Goal: Navigation & Orientation: Find specific page/section

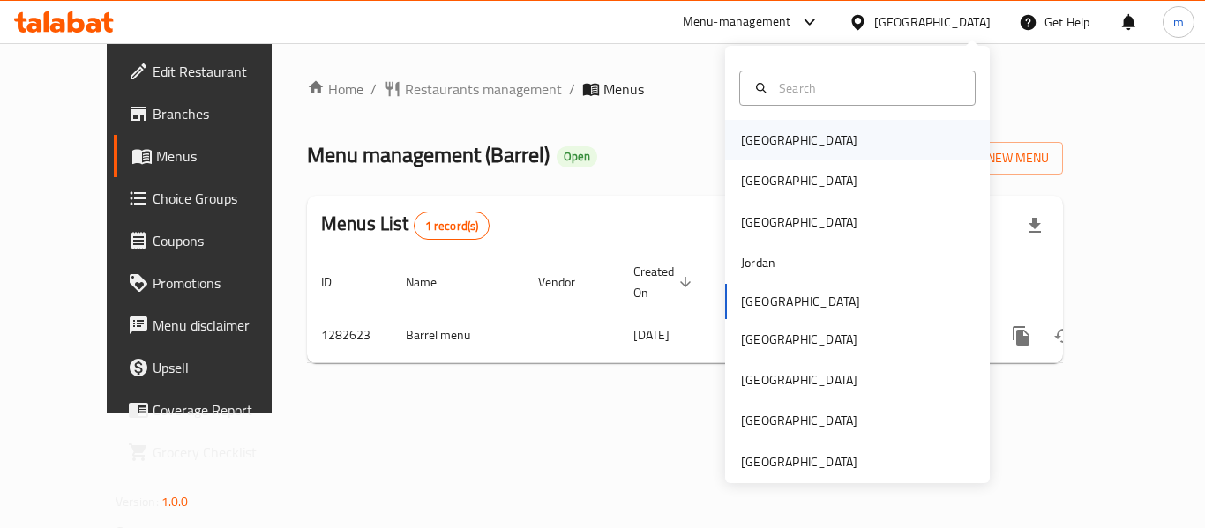
click at [826, 141] on div "[GEOGRAPHIC_DATA]" at bounding box center [857, 140] width 265 height 41
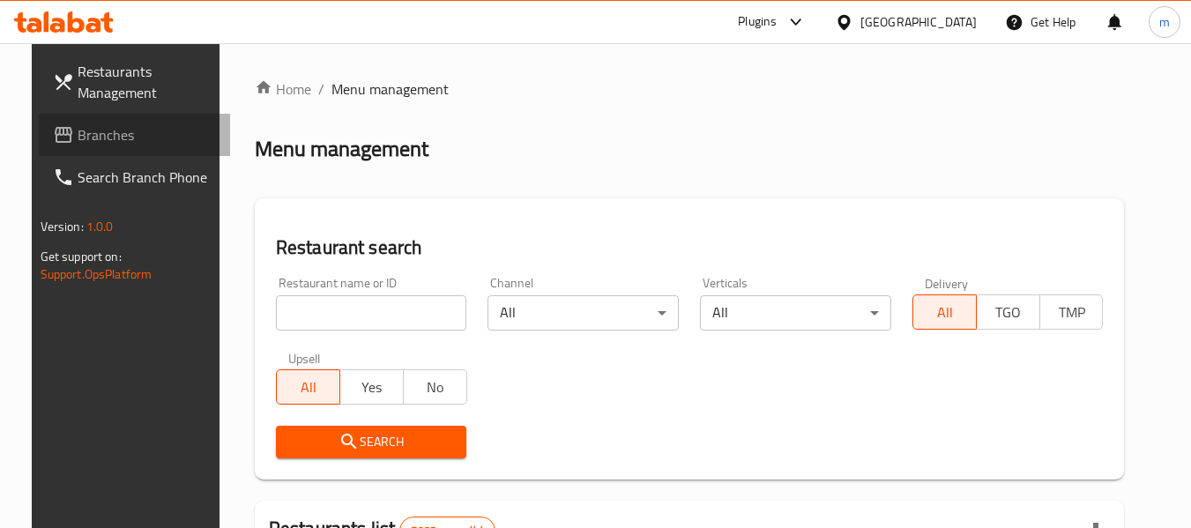
click at [56, 119] on link "Branches" at bounding box center [135, 135] width 192 height 42
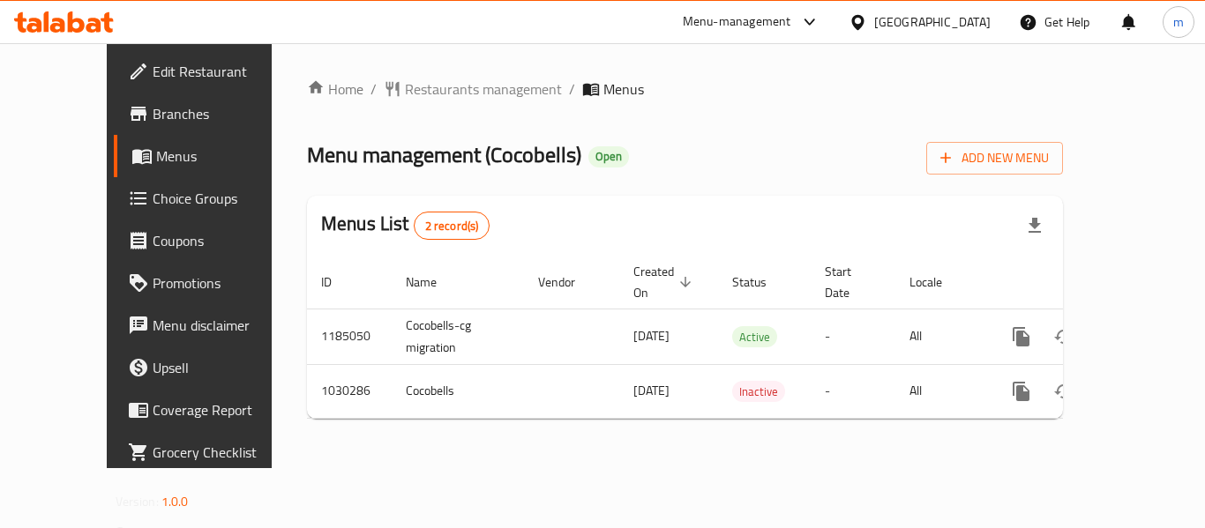
click at [874, 15] on div at bounding box center [861, 21] width 26 height 19
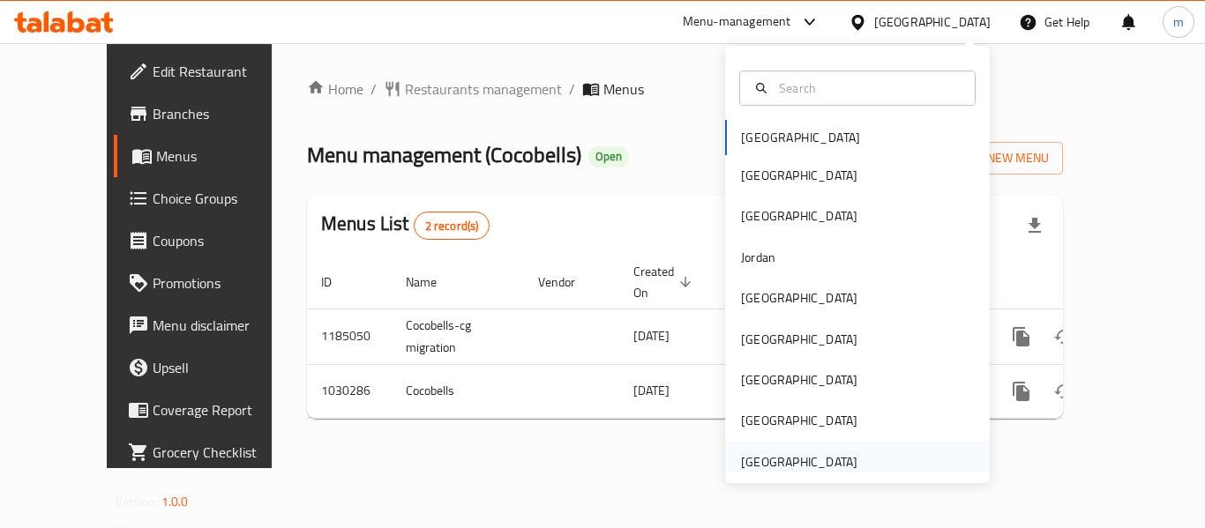
click at [757, 459] on div "[GEOGRAPHIC_DATA]" at bounding box center [799, 461] width 116 height 19
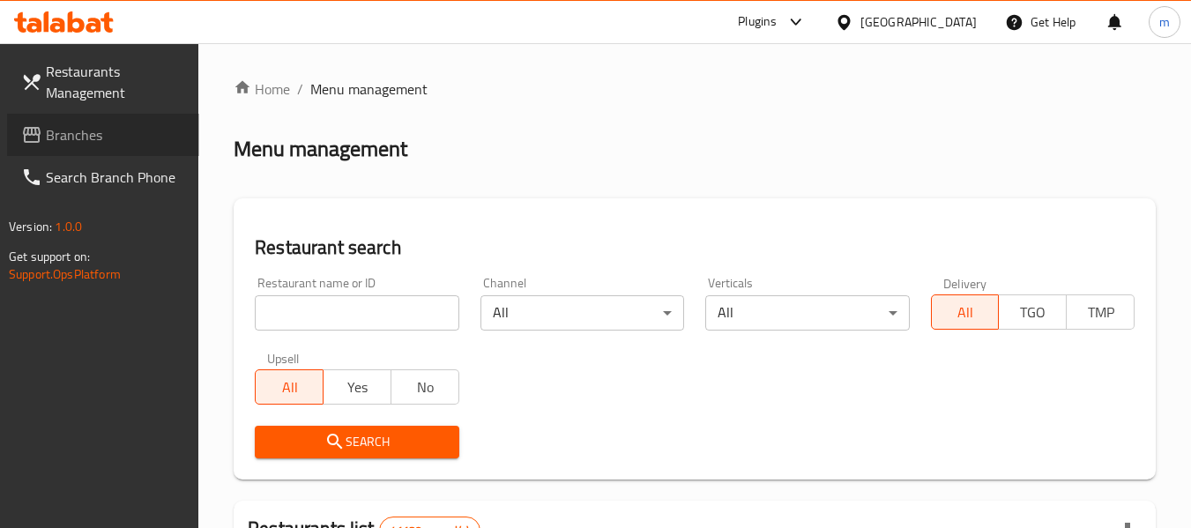
click at [98, 128] on span "Branches" at bounding box center [115, 134] width 139 height 21
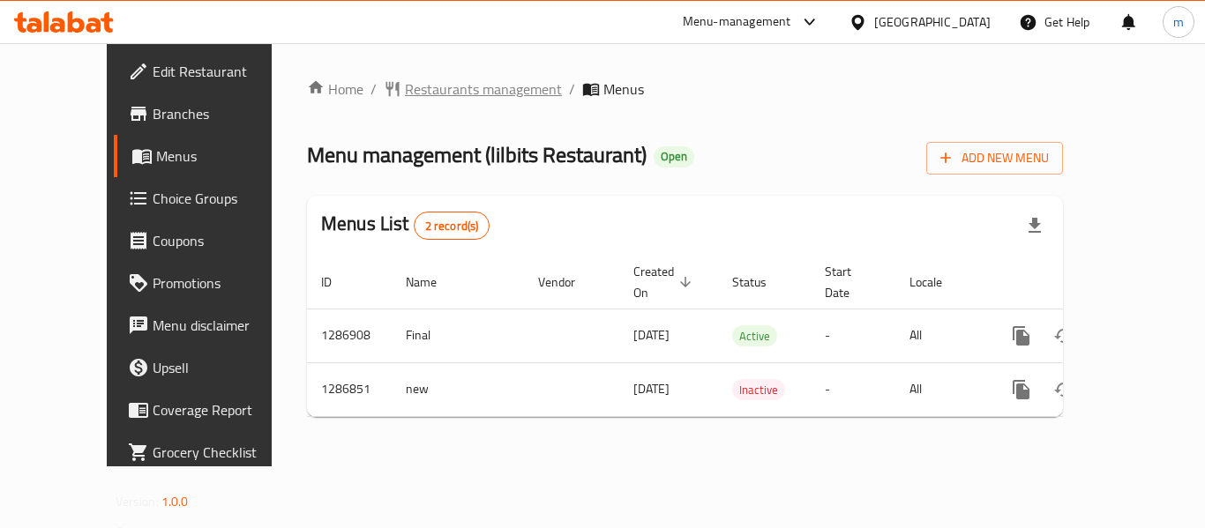
click at [451, 100] on span "Restaurants management" at bounding box center [483, 88] width 157 height 21
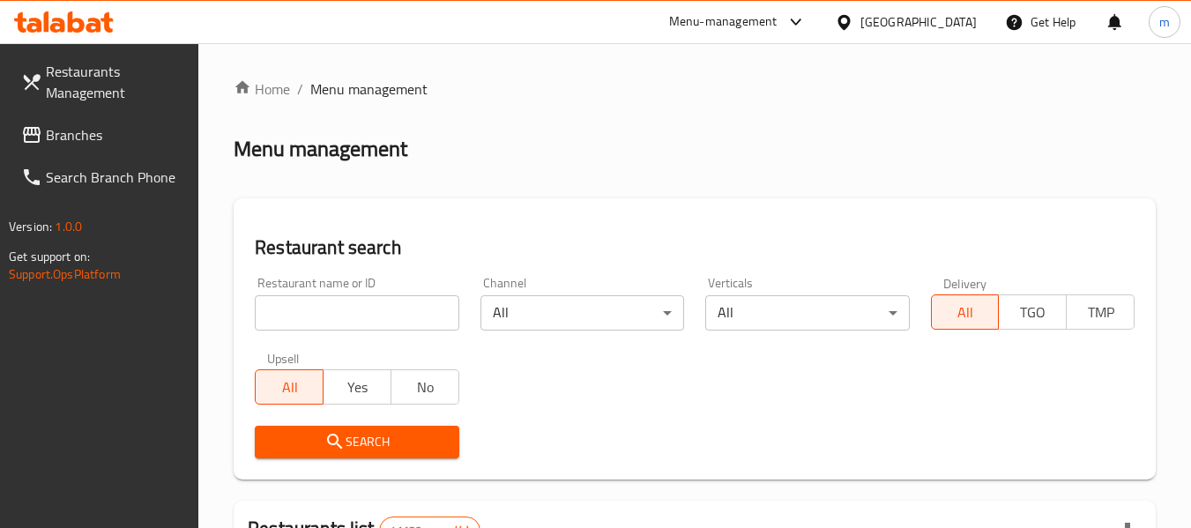
click at [71, 130] on span "Branches" at bounding box center [115, 134] width 139 height 21
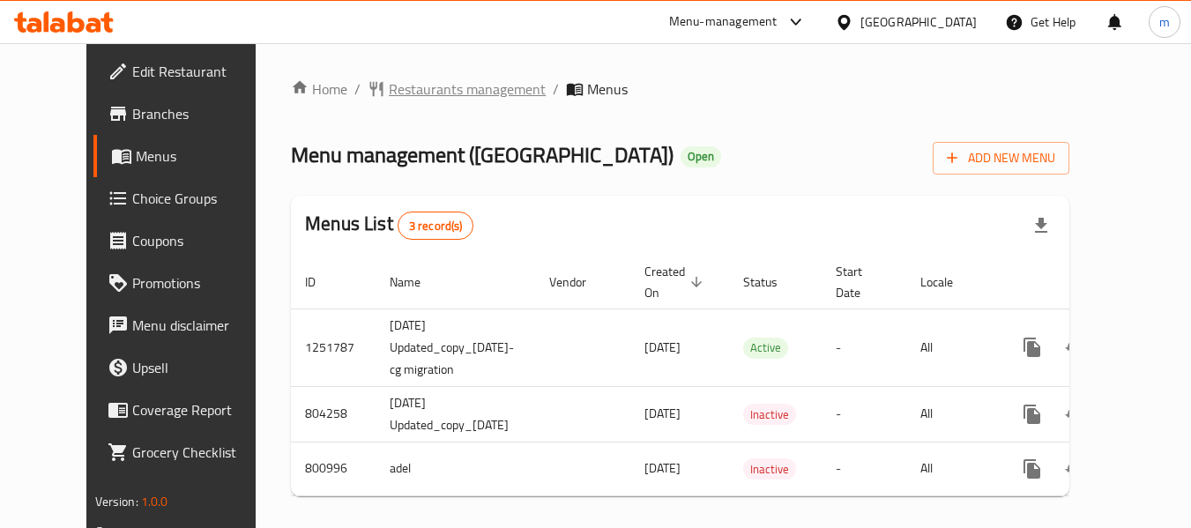
click at [447, 78] on span "Restaurants management" at bounding box center [467, 88] width 157 height 21
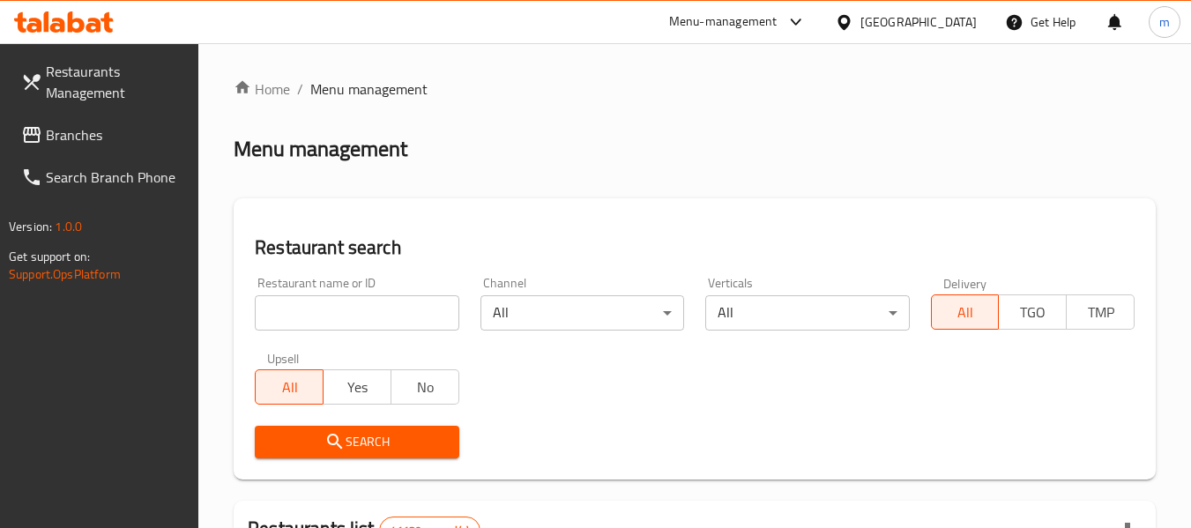
click at [91, 138] on span "Branches" at bounding box center [115, 134] width 139 height 21
